Goal: Task Accomplishment & Management: Manage account settings

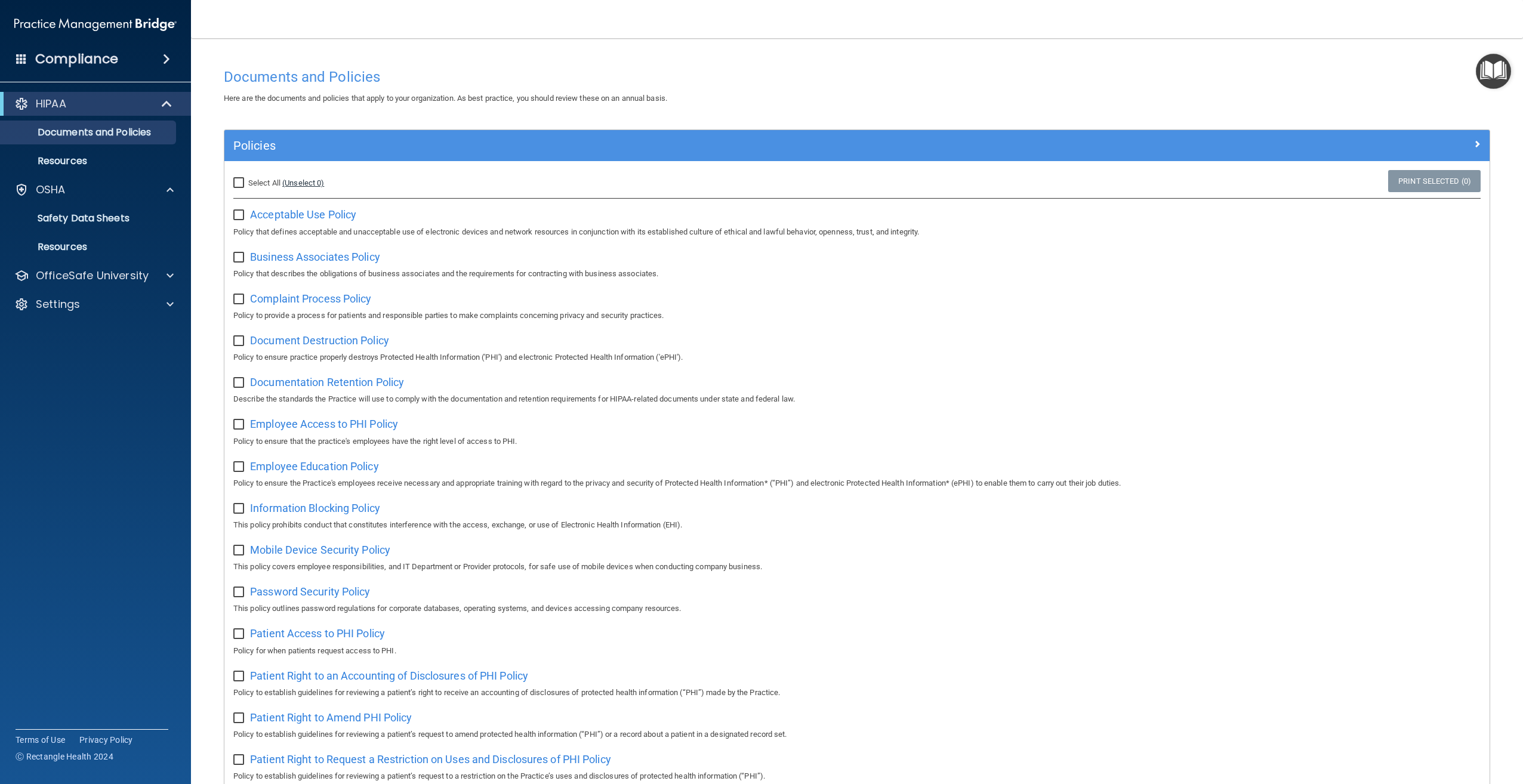
click at [297, 180] on link "(Unselect 0)" at bounding box center [303, 182] width 42 height 9
click at [244, 182] on input "Select All (Unselect 0) Unselect All" at bounding box center [240, 183] width 14 height 9
checkbox input "true"
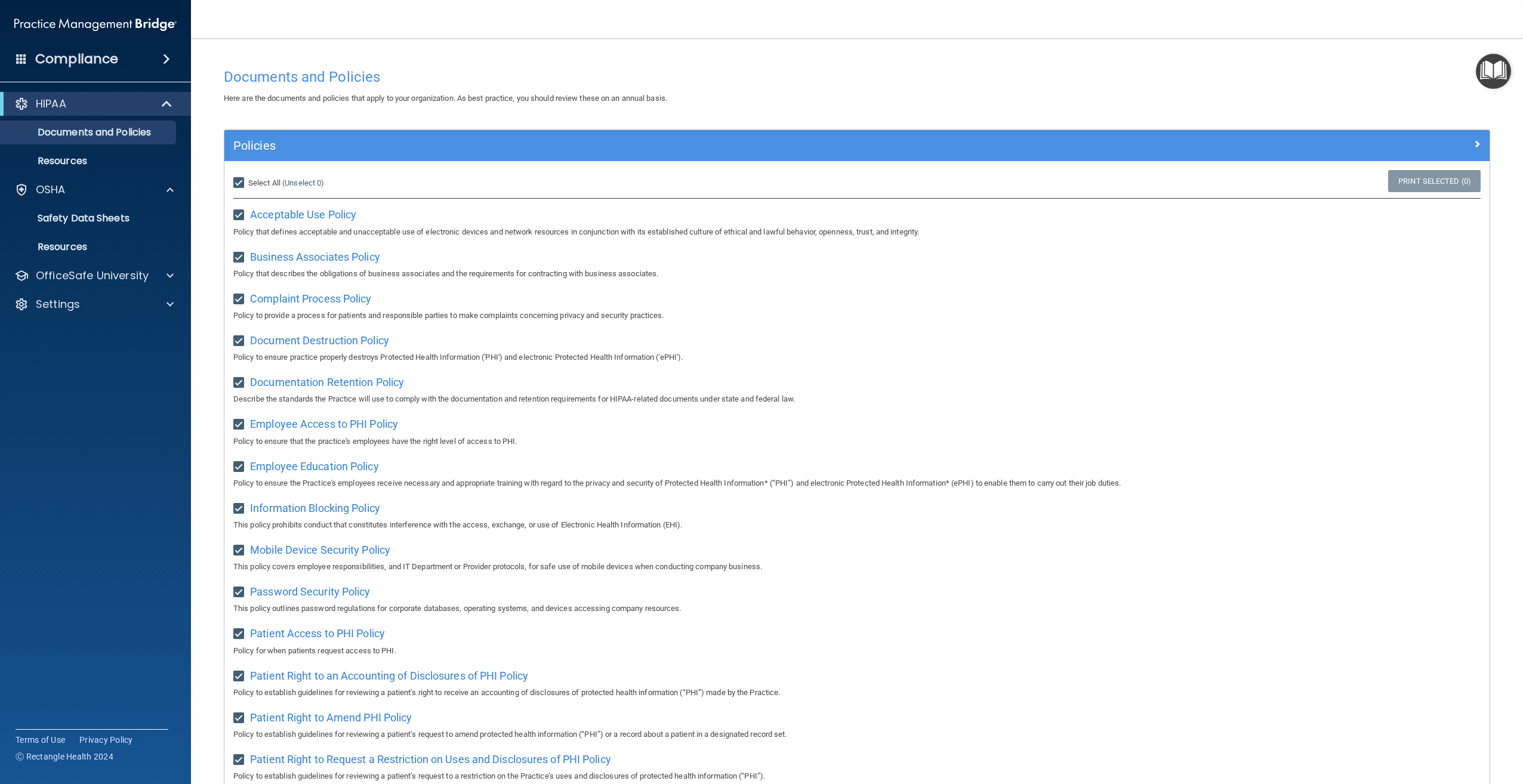
checkbox input "true"
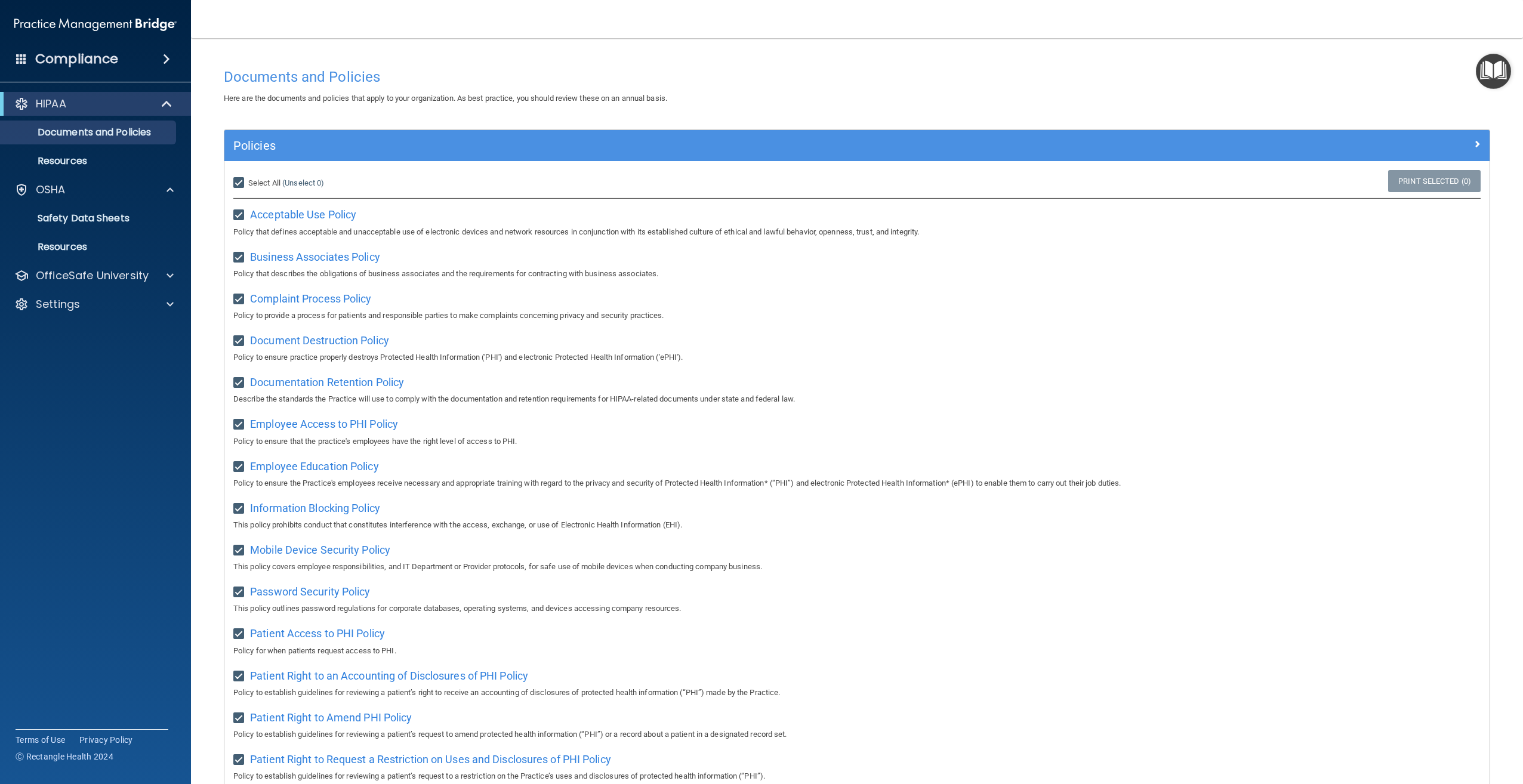
checkbox input "true"
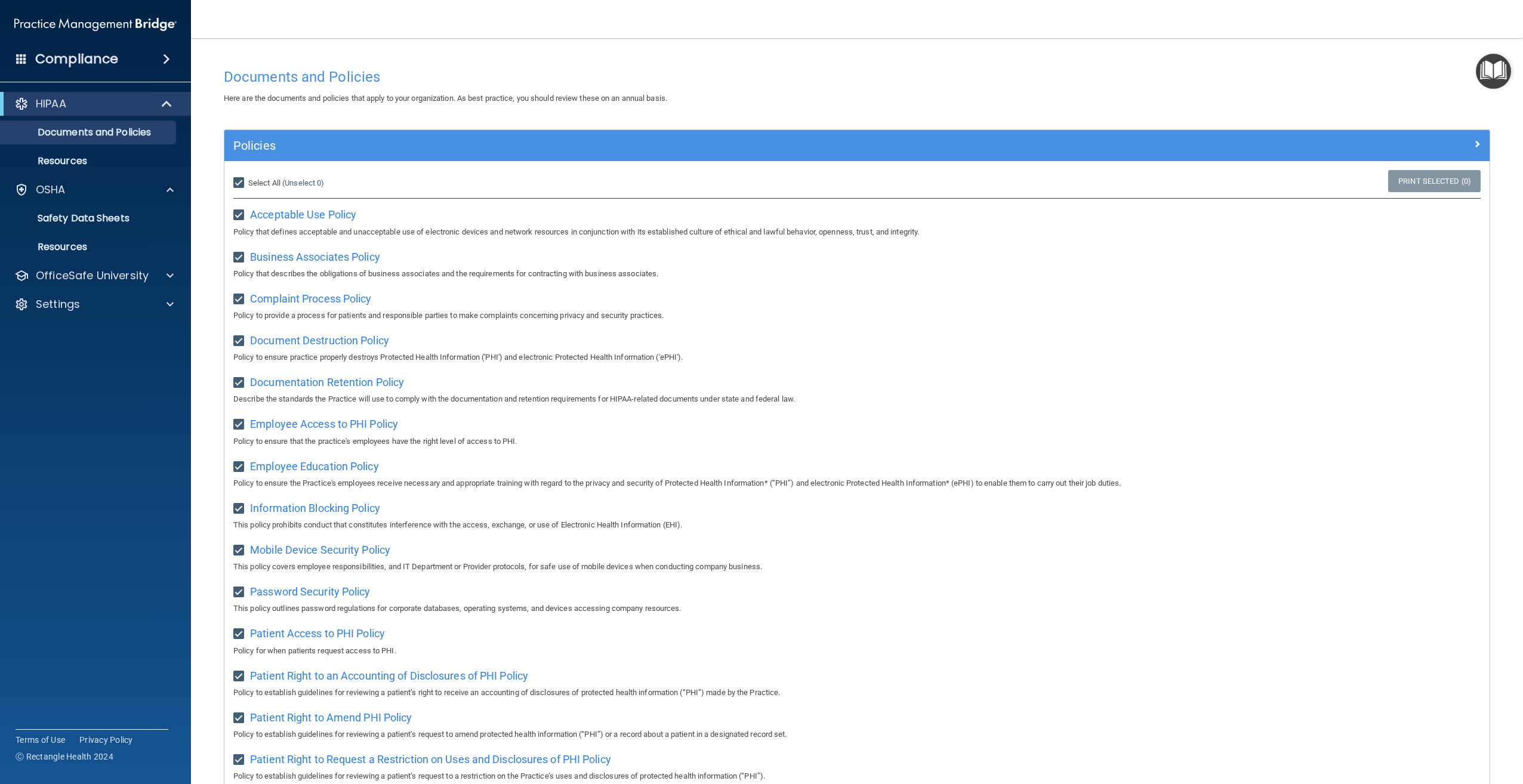
checkbox input "true"
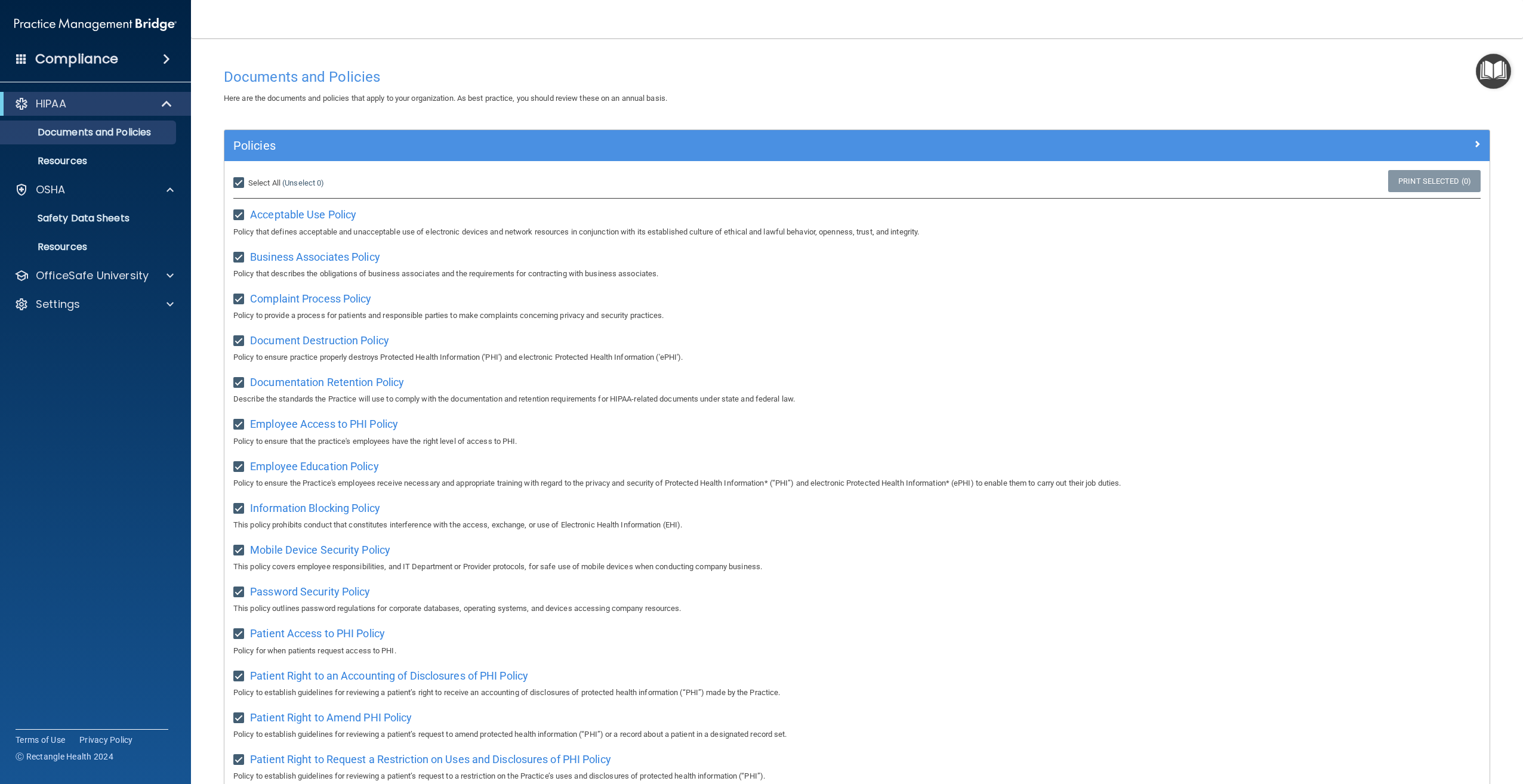
checkbox input "true"
click at [247, 190] on label "Select All (Unselect 21) Unselect All" at bounding box center [261, 183] width 55 height 15
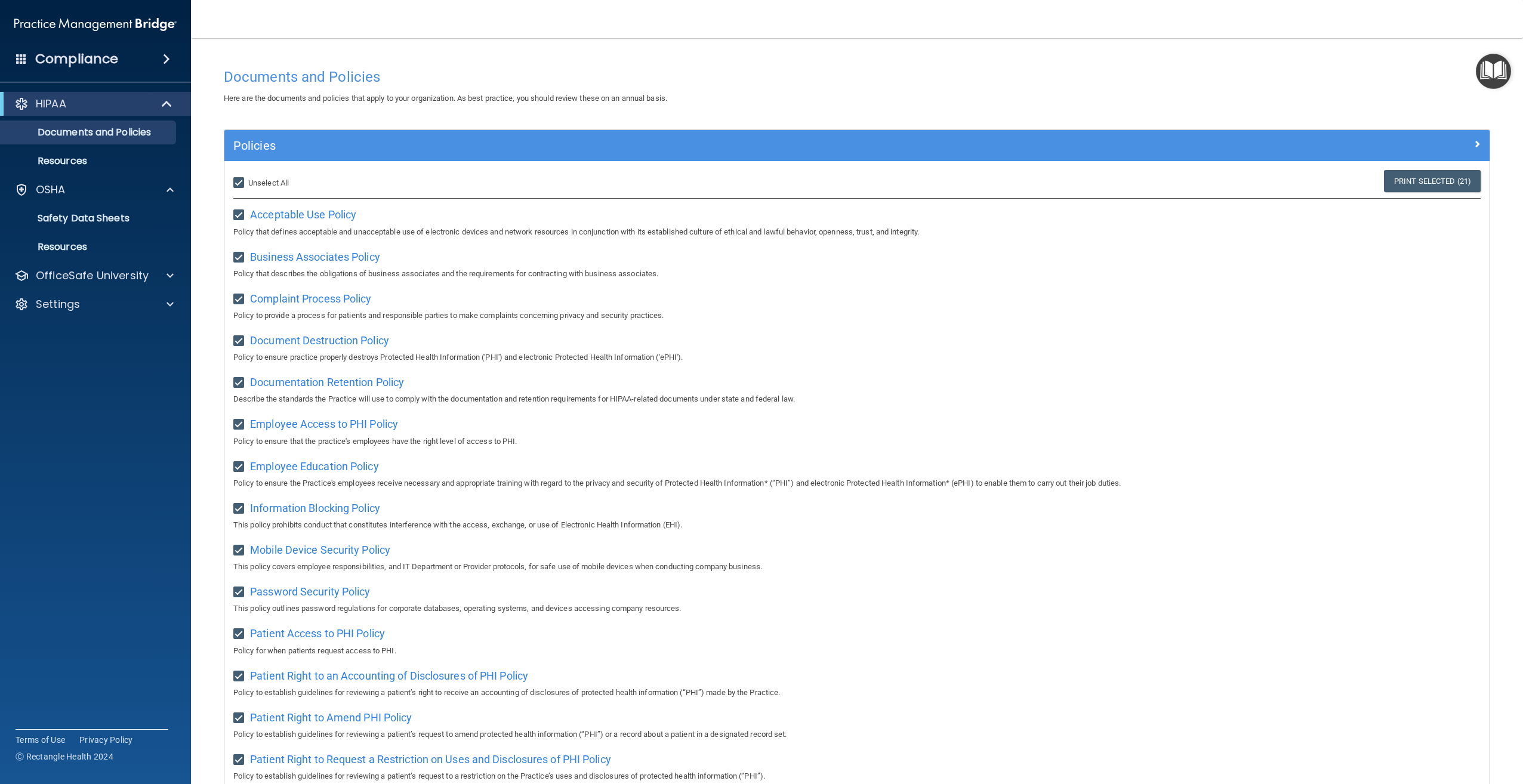
click at [247, 188] on input "Select All (Unselect 21) Unselect All" at bounding box center [240, 183] width 14 height 9
checkbox input "false"
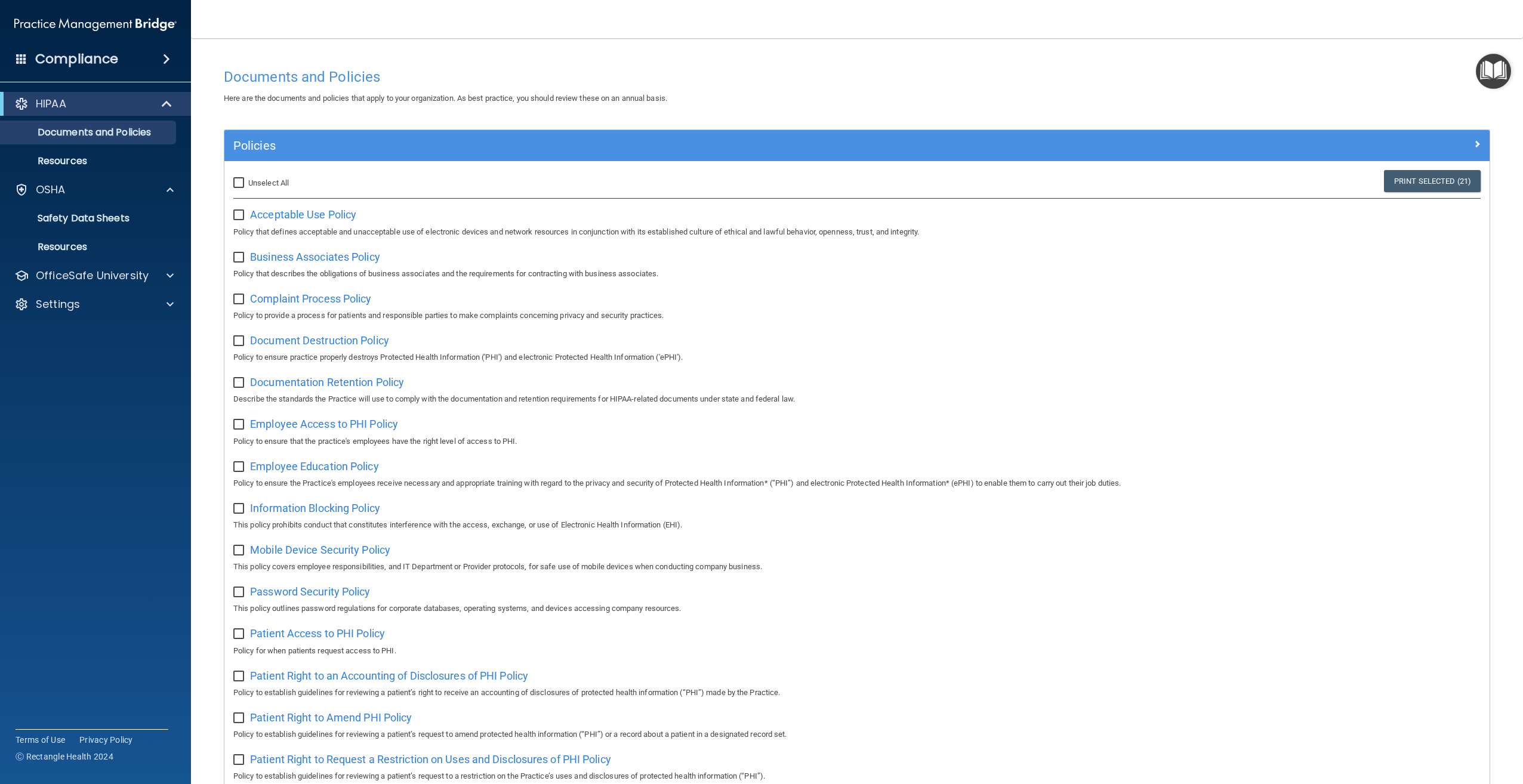
checkbox input "false"
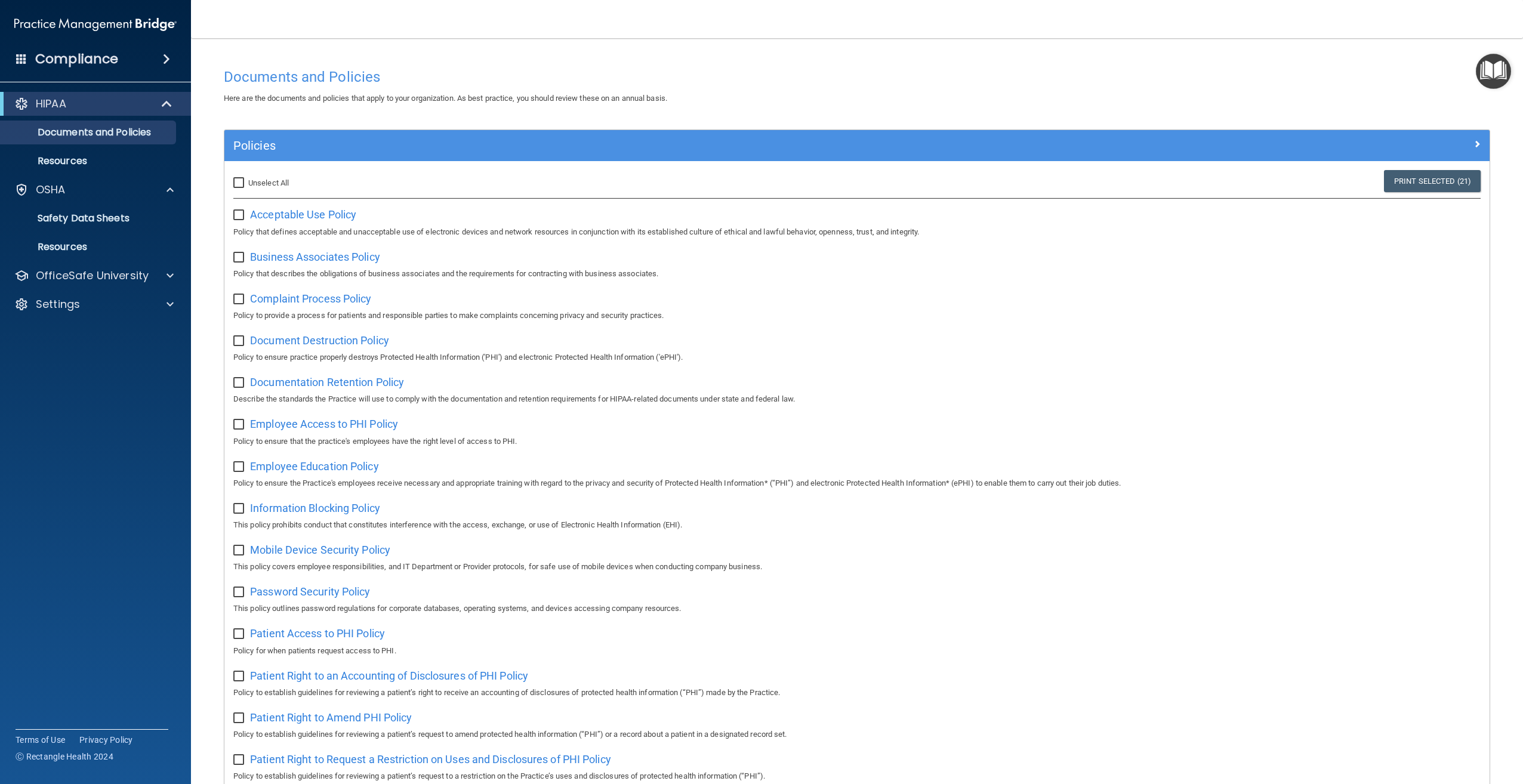
checkbox input "false"
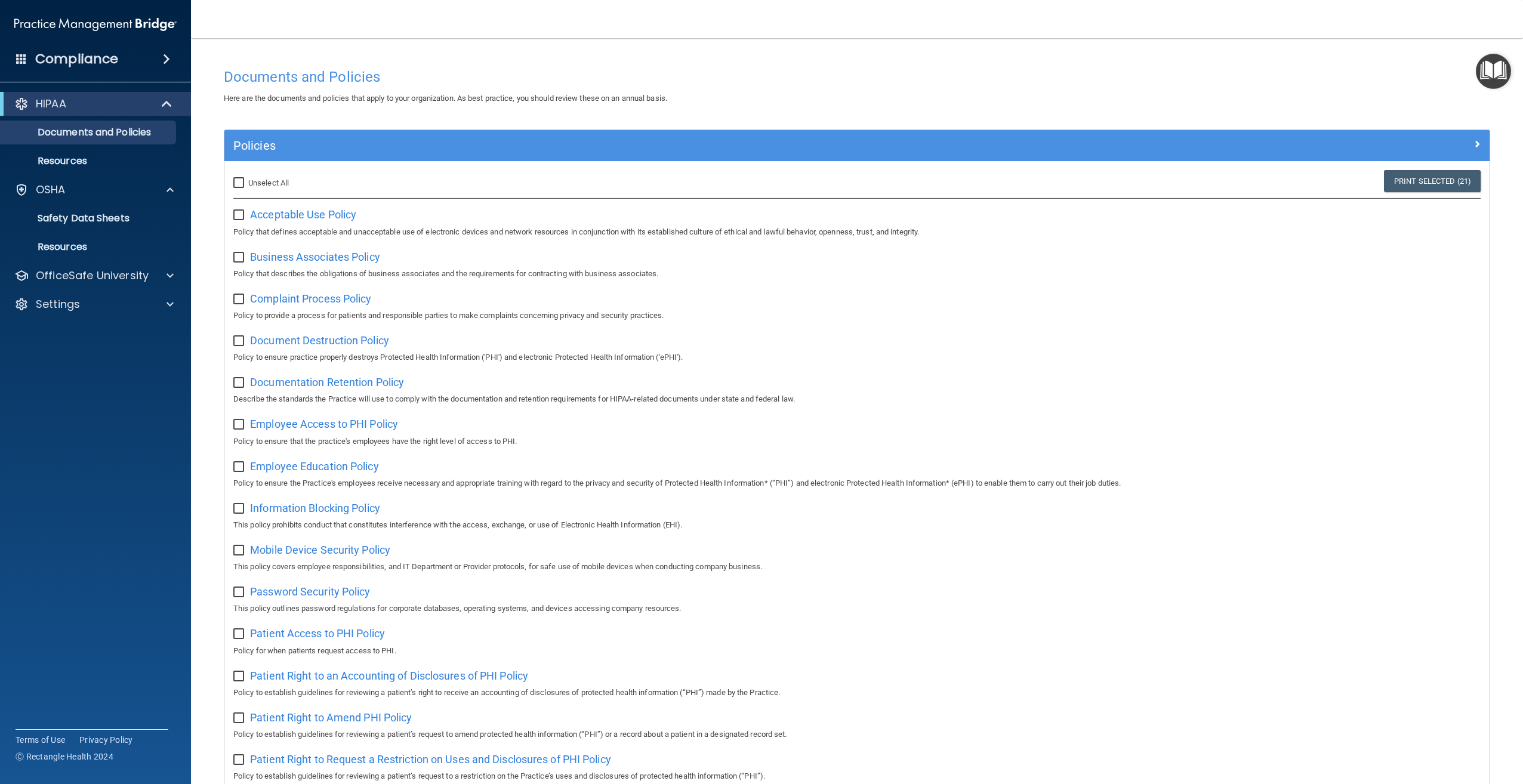
checkbox input "false"
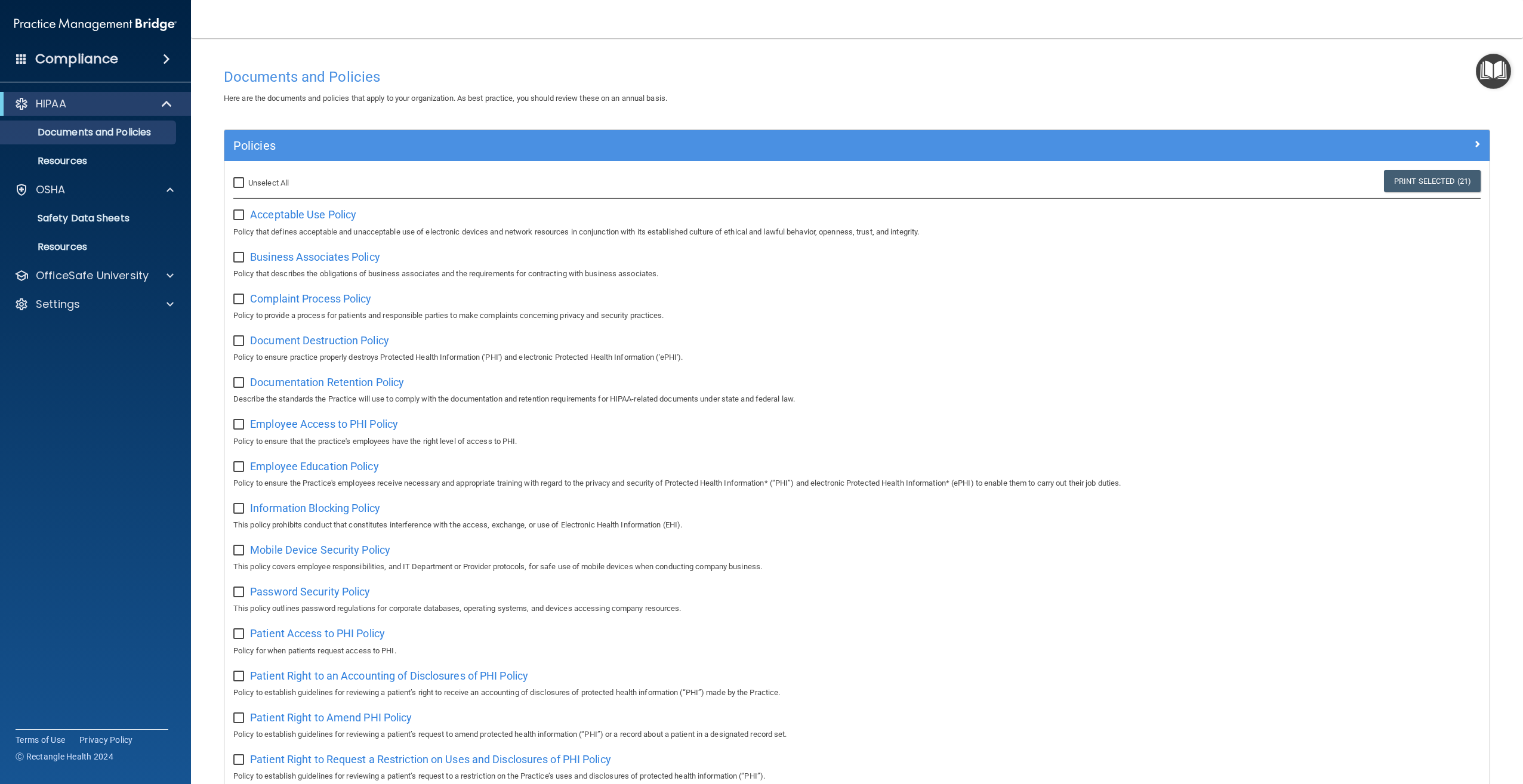
checkbox input "false"
click at [321, 215] on span "Acceptable Use Policy" at bounding box center [303, 214] width 106 height 13
click at [73, 198] on div "OSHA" at bounding box center [96, 190] width 191 height 24
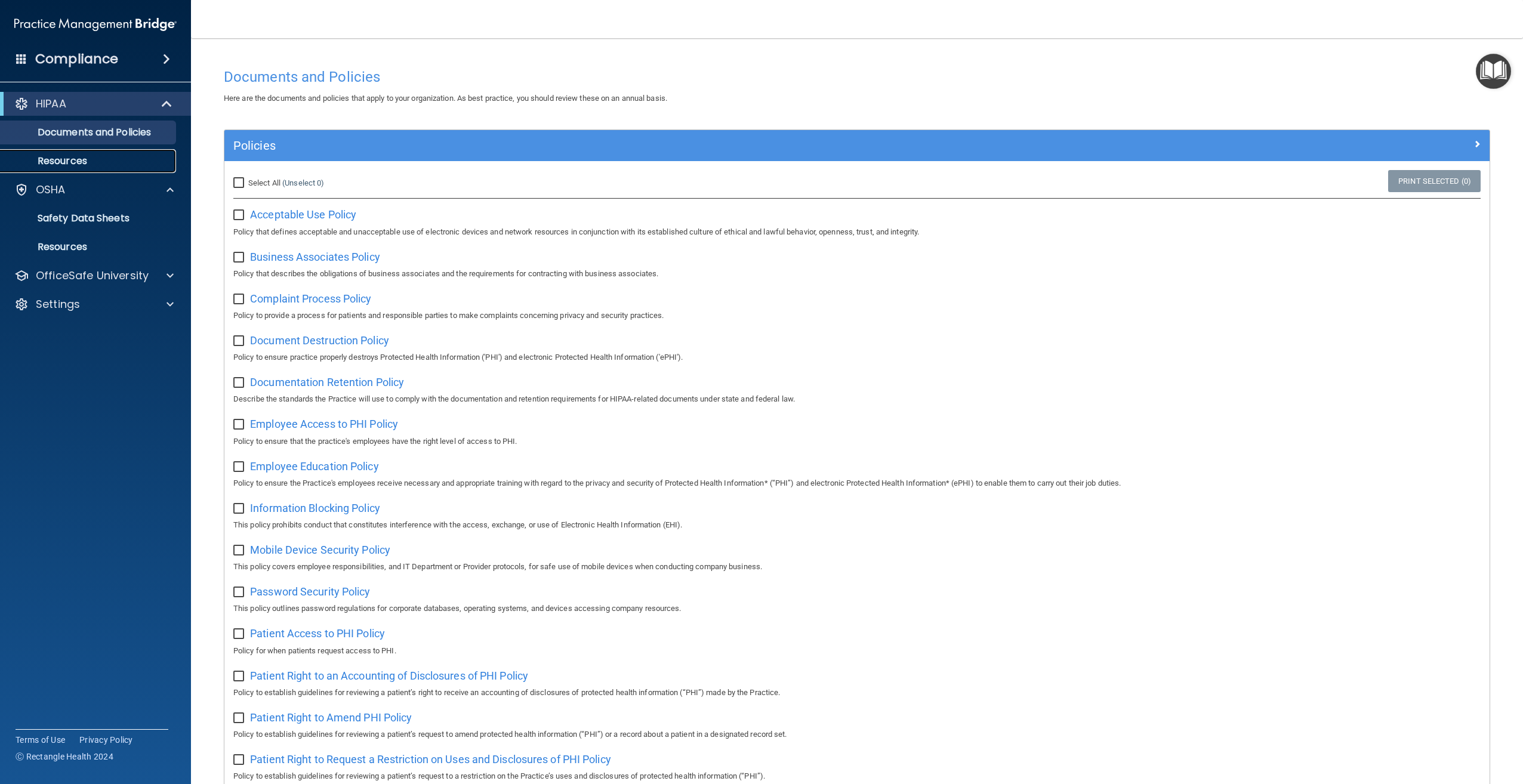
click at [104, 158] on p "Resources" at bounding box center [89, 161] width 163 height 12
